Goal: Task Accomplishment & Management: Complete application form

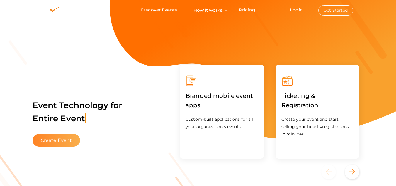
click at [66, 139] on button "Create Event" at bounding box center [57, 140] width 48 height 13
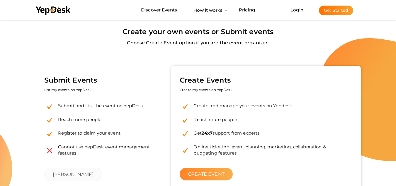
click at [195, 171] on link "CREATE EVENT" at bounding box center [206, 174] width 53 height 13
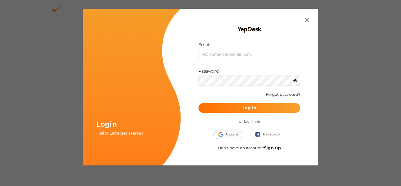
click at [233, 130] on button "Google" at bounding box center [228, 133] width 30 height 9
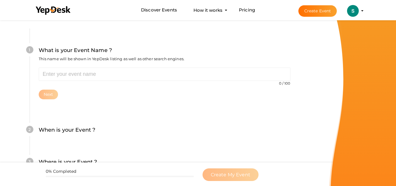
scroll to position [44, 0]
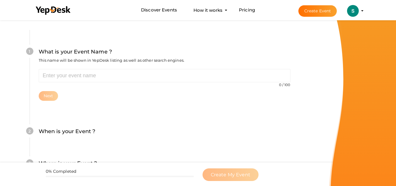
click at [87, 67] on div "What is your Event Name ? This name will be shown in YepDesk listing as well as…" at bounding box center [165, 58] width 252 height 21
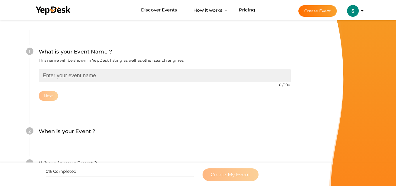
click at [91, 77] on input "text" at bounding box center [165, 75] width 252 height 13
paste input "Technology Scientists Awards"
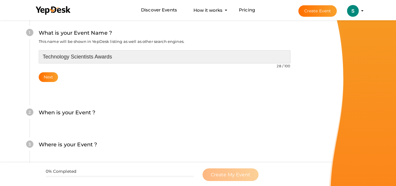
scroll to position [73, 0]
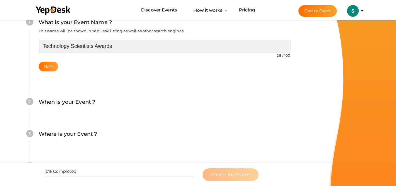
type input "Technology Scientists Awards"
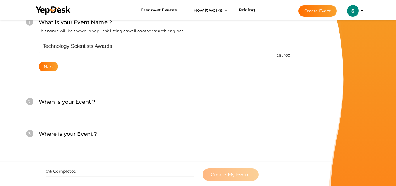
click at [74, 100] on label "When is your Event ?" at bounding box center [67, 102] width 57 height 9
click at [53, 69] on button "Next" at bounding box center [49, 67] width 20 height 10
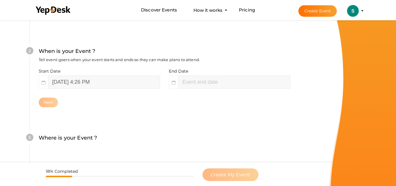
scroll to position [135, 0]
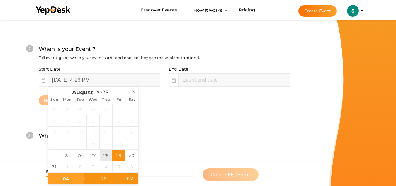
type input "August 28, 2025 4:26 PM"
type input "05"
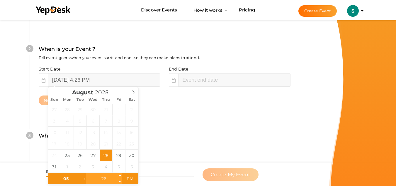
type input "August 28, 2025 5:26 PM"
click at [116, 181] on input "26" at bounding box center [104, 179] width 36 height 12
type input "00"
type input "August 28, 2025 5:00 PM"
click at [67, 178] on input "05" at bounding box center [66, 179] width 36 height 12
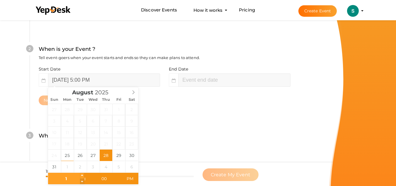
type input "10"
type input "[DATE] 10:00 AM"
click at [135, 180] on span "AM" at bounding box center [130, 179] width 16 height 12
click at [184, 134] on div "Where is your Event ? Tell event-goers where your event location is." at bounding box center [165, 138] width 252 height 14
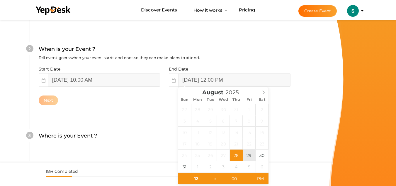
type input "August 29, 2025 12:00 PM"
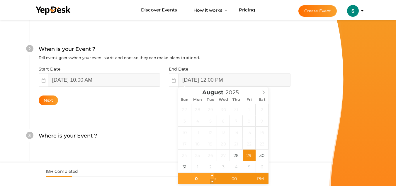
type input "05"
type input "[DATE] 5:00 PM"
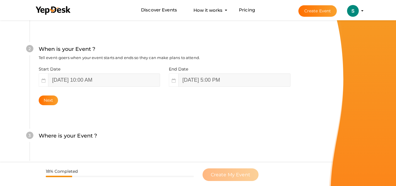
click at [274, 133] on div "Where is your Event ? Tell event-goers where your event location is." at bounding box center [165, 138] width 252 height 14
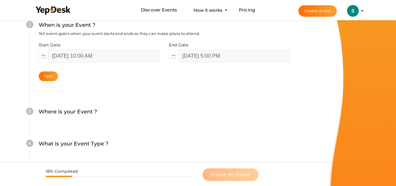
scroll to position [164, 0]
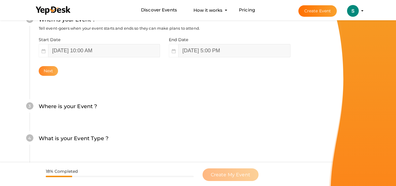
click at [54, 74] on button "Next" at bounding box center [49, 71] width 20 height 10
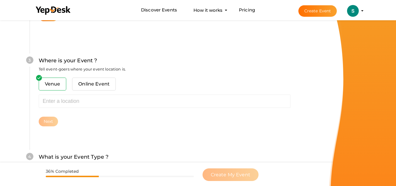
scroll to position [230, 0]
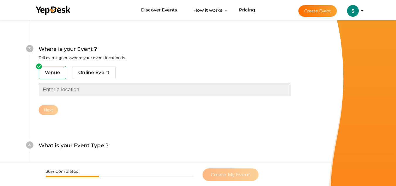
click at [55, 87] on input "text" at bounding box center [165, 89] width 252 height 13
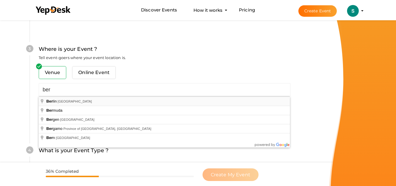
type input "[GEOGRAPHIC_DATA], [GEOGRAPHIC_DATA]"
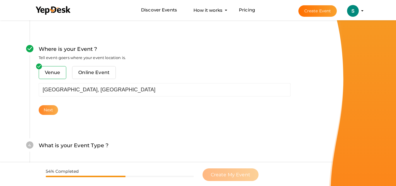
click at [47, 108] on button "Next" at bounding box center [49, 110] width 20 height 10
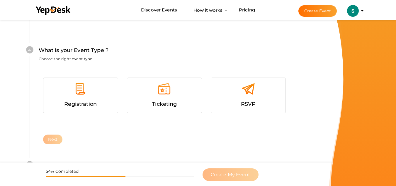
scroll to position [335, 0]
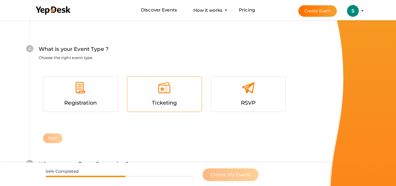
click at [151, 92] on div at bounding box center [165, 90] width 66 height 18
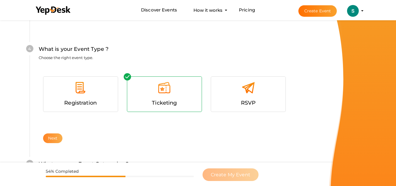
click at [56, 138] on button "Next" at bounding box center [53, 138] width 20 height 10
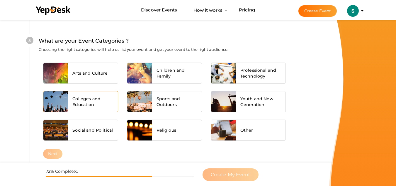
scroll to position [459, 0]
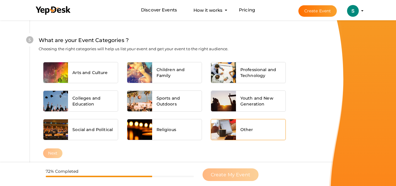
click at [241, 123] on div "Other" at bounding box center [261, 129] width 50 height 21
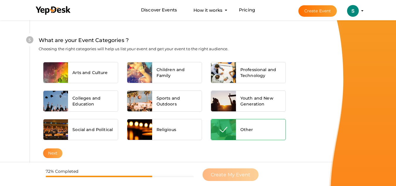
click at [54, 155] on button "Next" at bounding box center [53, 153] width 20 height 10
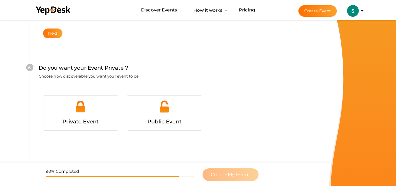
scroll to position [589, 0]
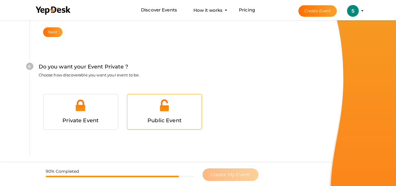
click at [128, 112] on div "Public Event" at bounding box center [164, 111] width 75 height 35
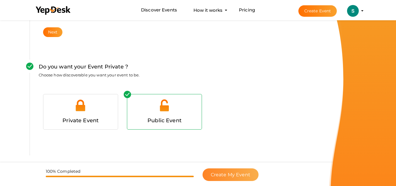
click at [229, 172] on span "Create My Event" at bounding box center [231, 175] width 40 height 6
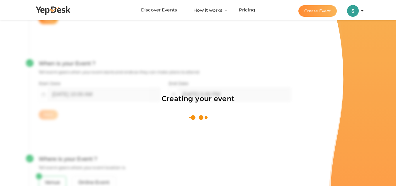
scroll to position [88, 0]
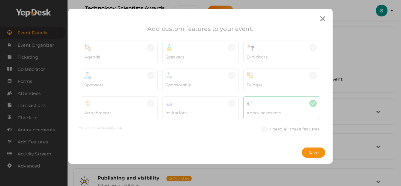
click at [272, 88] on div "Budget" at bounding box center [281, 79] width 77 height 23
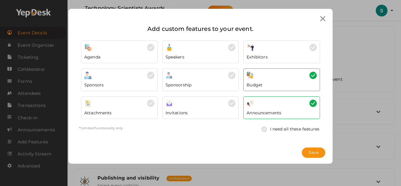
click at [272, 55] on div "Exhibitors" at bounding box center [281, 55] width 70 height 9
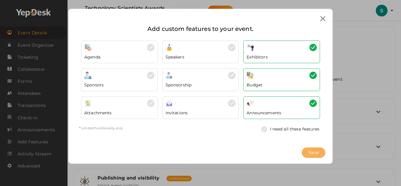
click at [313, 153] on span "Save" at bounding box center [313, 152] width 10 height 6
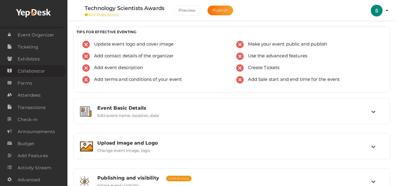
scroll to position [16, 0]
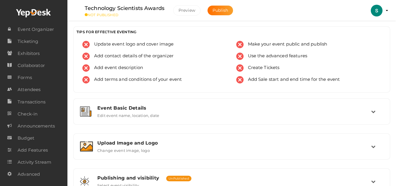
click at [382, 9] on img at bounding box center [377, 11] width 12 height 12
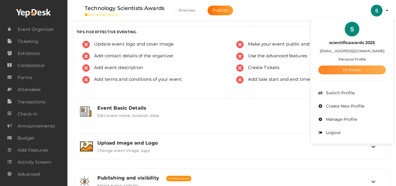
click at [348, 68] on link "My Events" at bounding box center [352, 69] width 67 height 9
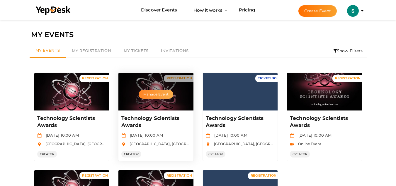
click at [149, 93] on button "Manage Event" at bounding box center [156, 94] width 35 height 9
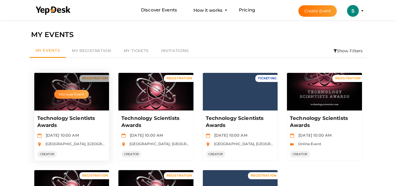
click at [82, 96] on button "Manage Event" at bounding box center [71, 94] width 35 height 9
click at [72, 104] on div "Manage Event" at bounding box center [71, 92] width 75 height 38
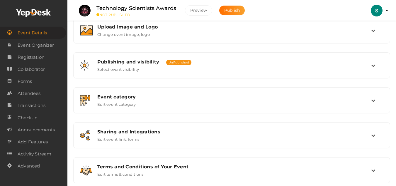
scroll to position [128, 0]
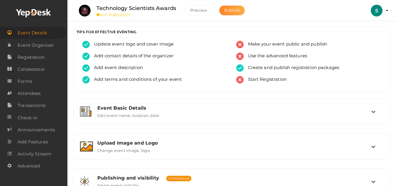
click at [235, 13] on button "Publish" at bounding box center [232, 11] width 26 height 10
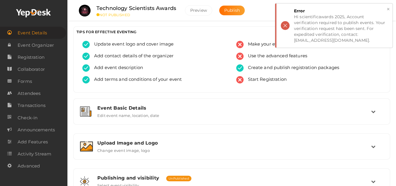
click at [387, 10] on button "×" at bounding box center [389, 9] width 4 height 7
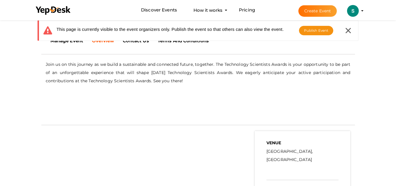
scroll to position [176, 0]
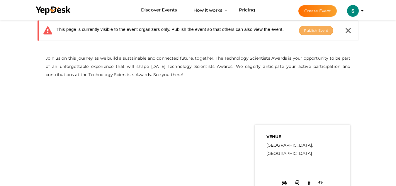
click at [329, 30] on button "Publish Event" at bounding box center [316, 30] width 35 height 9
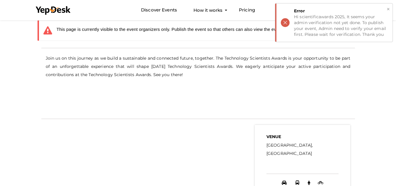
click at [386, 9] on div "Error" at bounding box center [341, 11] width 94 height 6
